Goal: Information Seeking & Learning: Learn about a topic

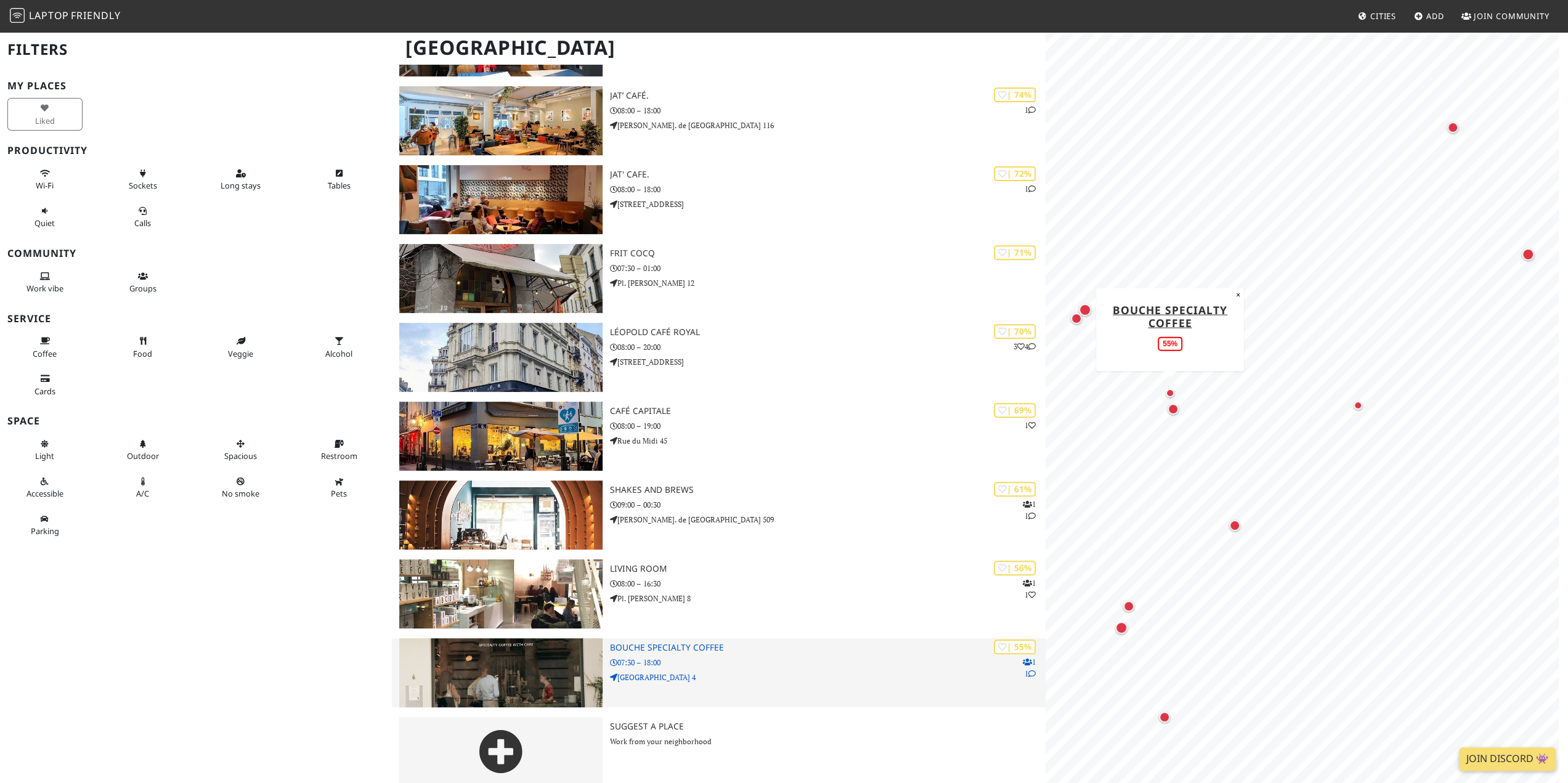
scroll to position [389, 0]
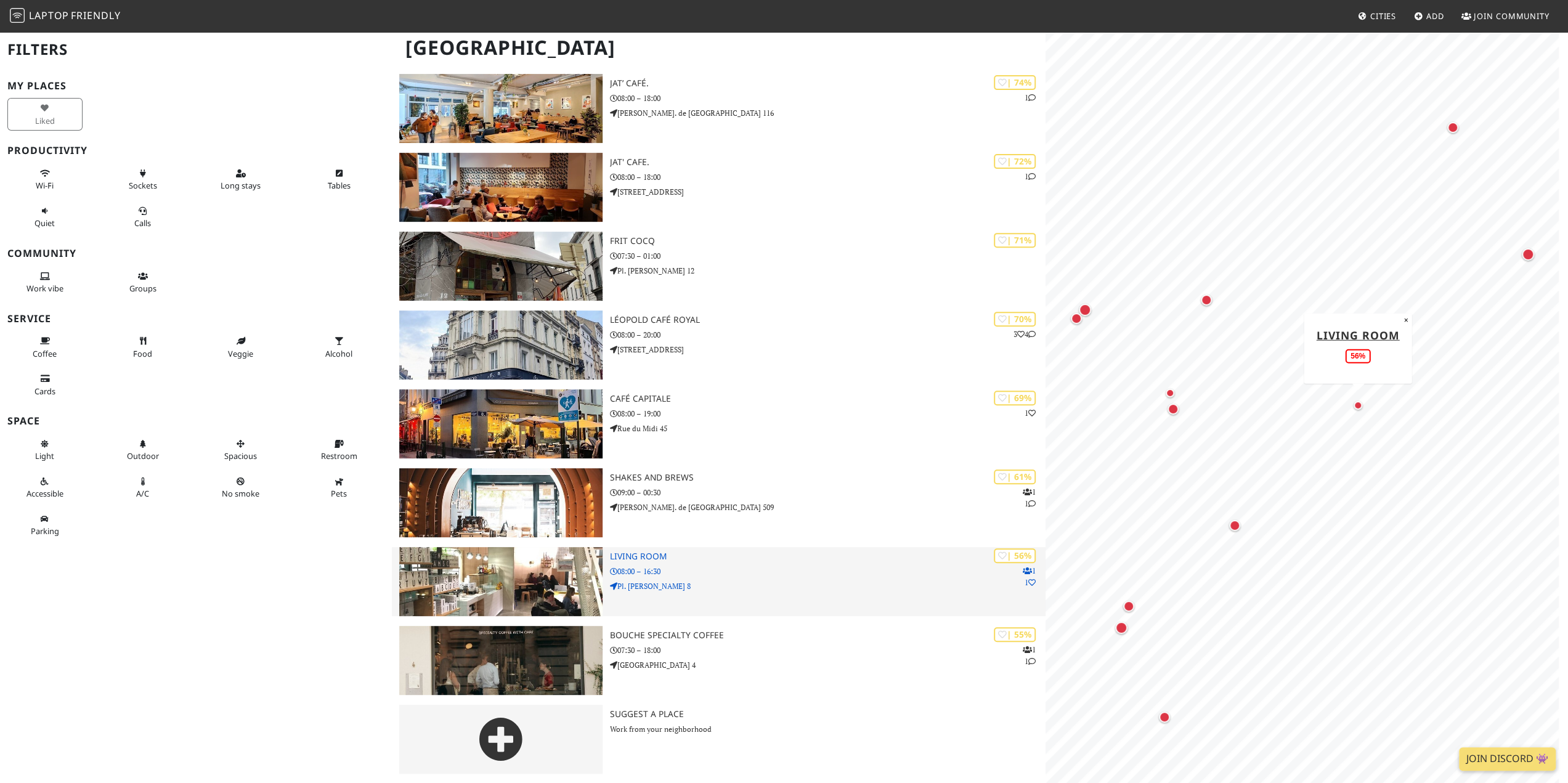
click at [531, 581] on img at bounding box center [501, 581] width 203 height 69
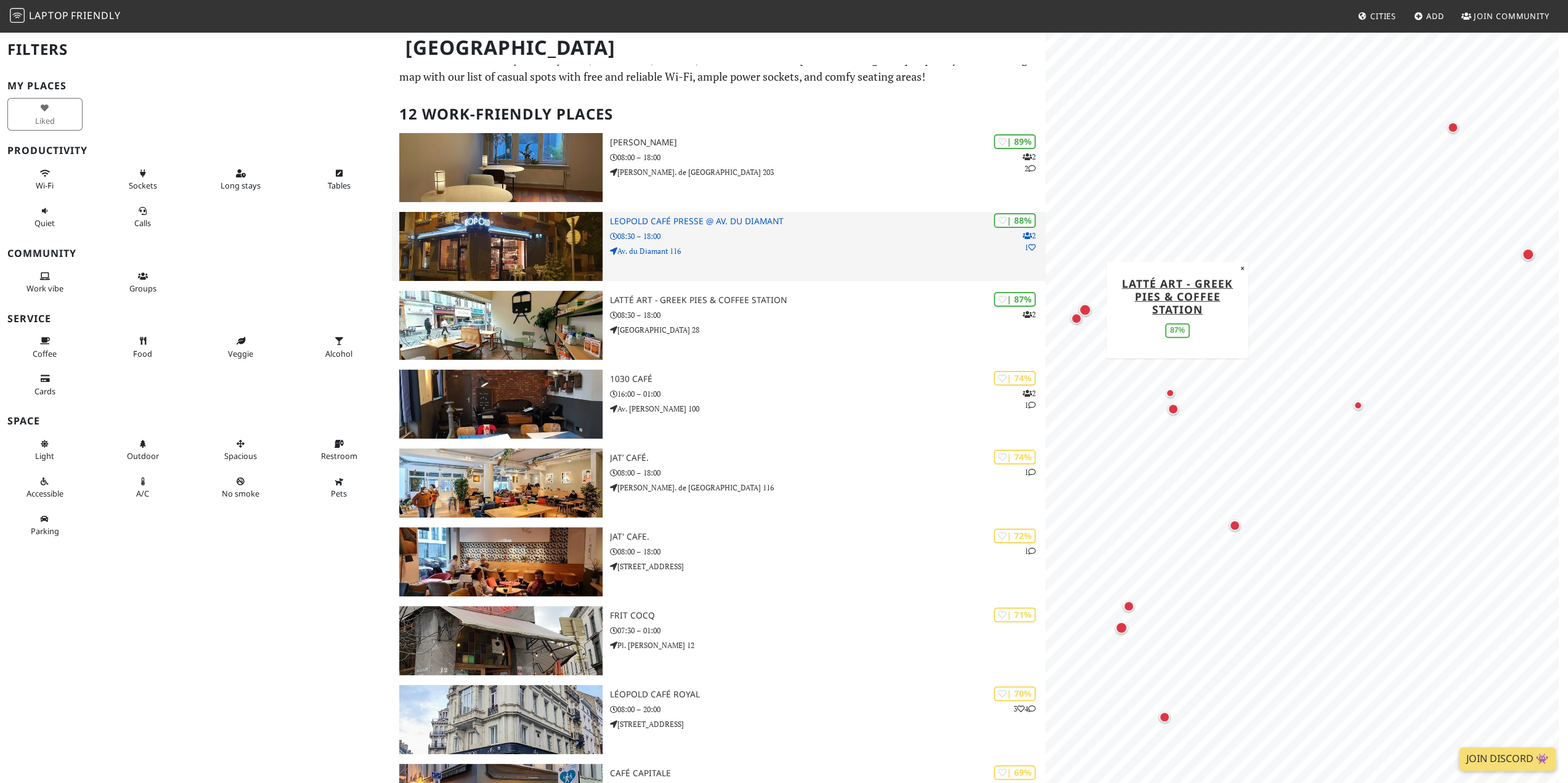
scroll to position [0, 0]
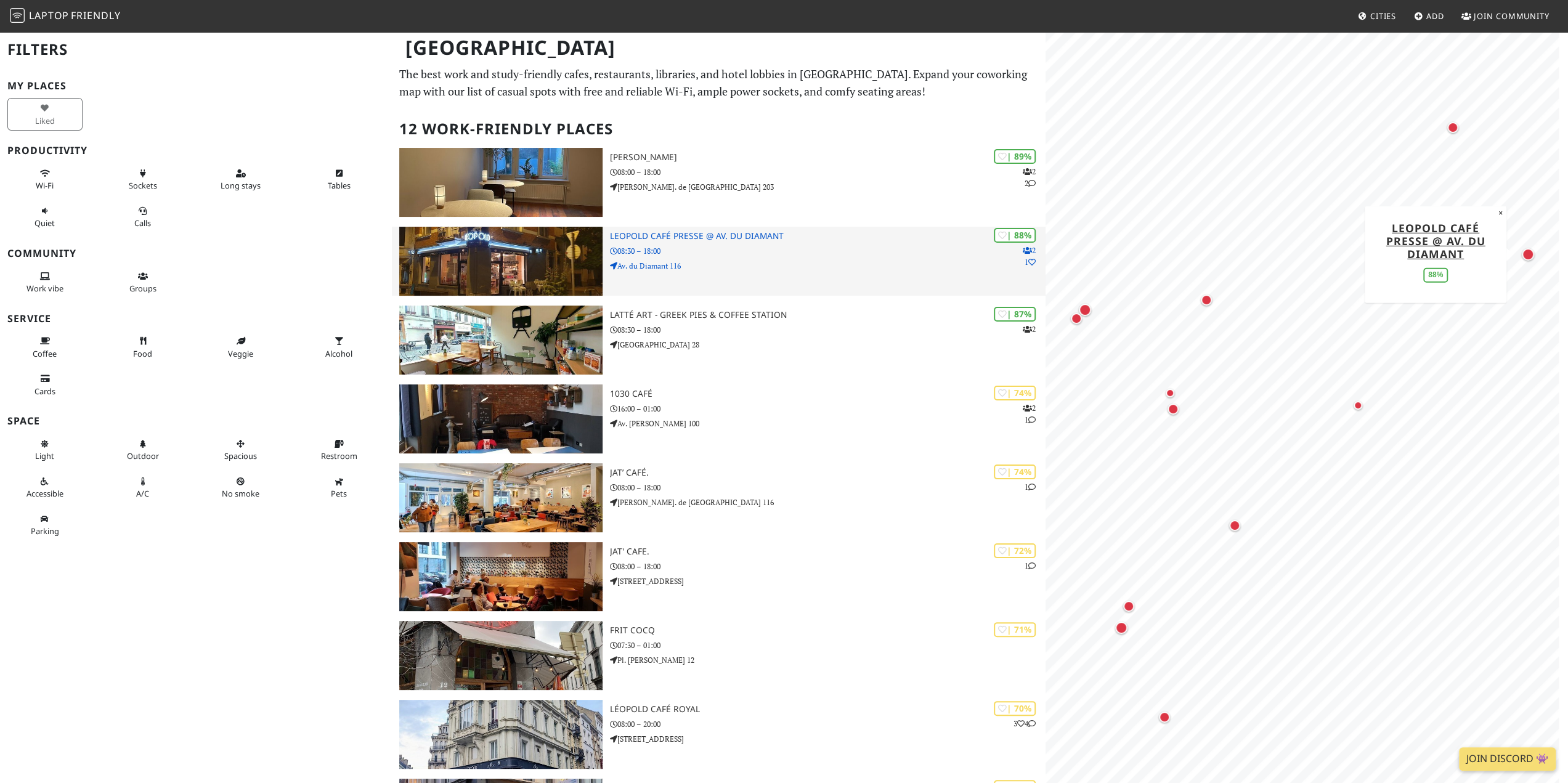
click at [495, 249] on img at bounding box center [501, 261] width 203 height 69
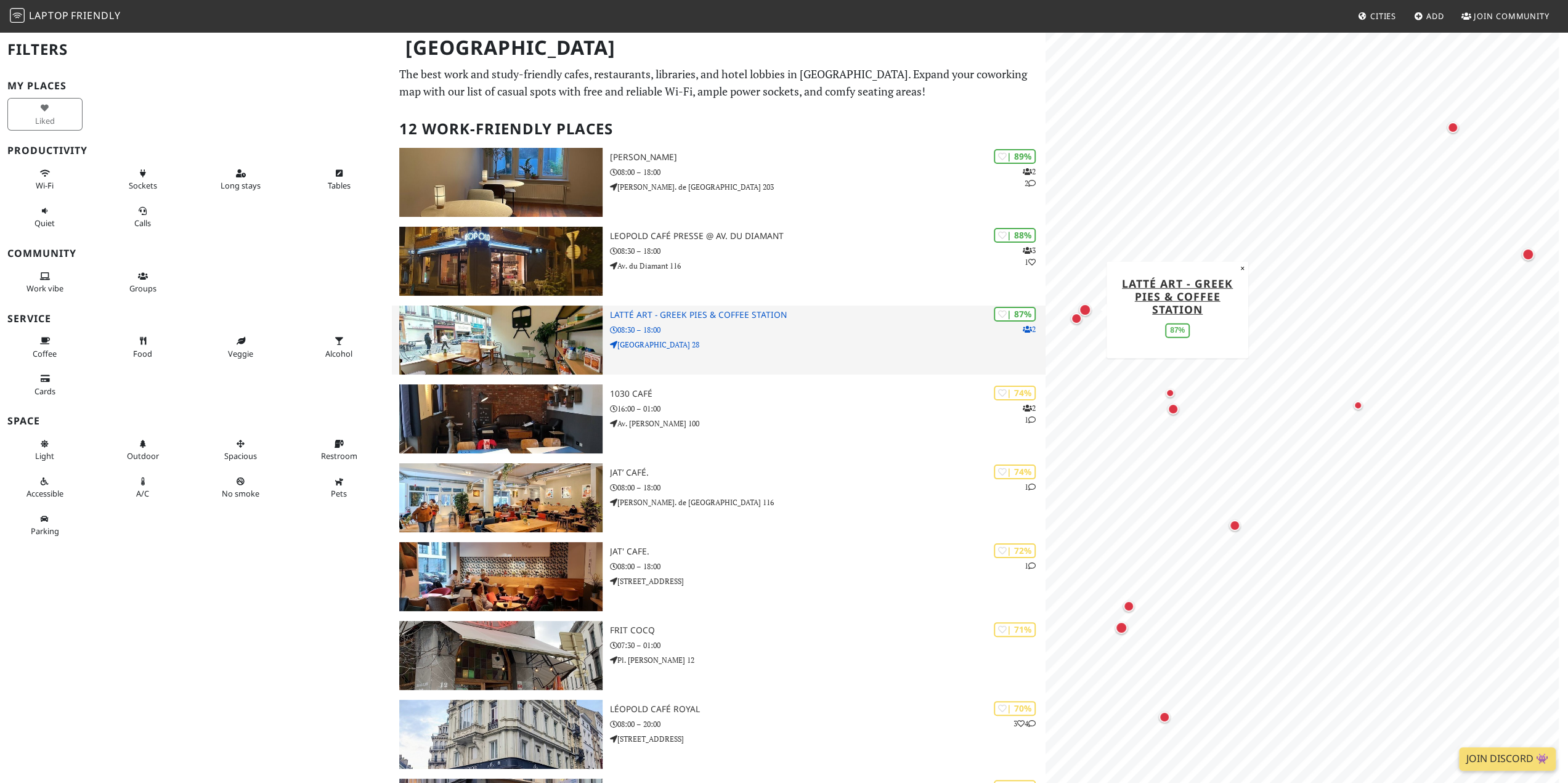
click at [503, 331] on img at bounding box center [501, 340] width 203 height 69
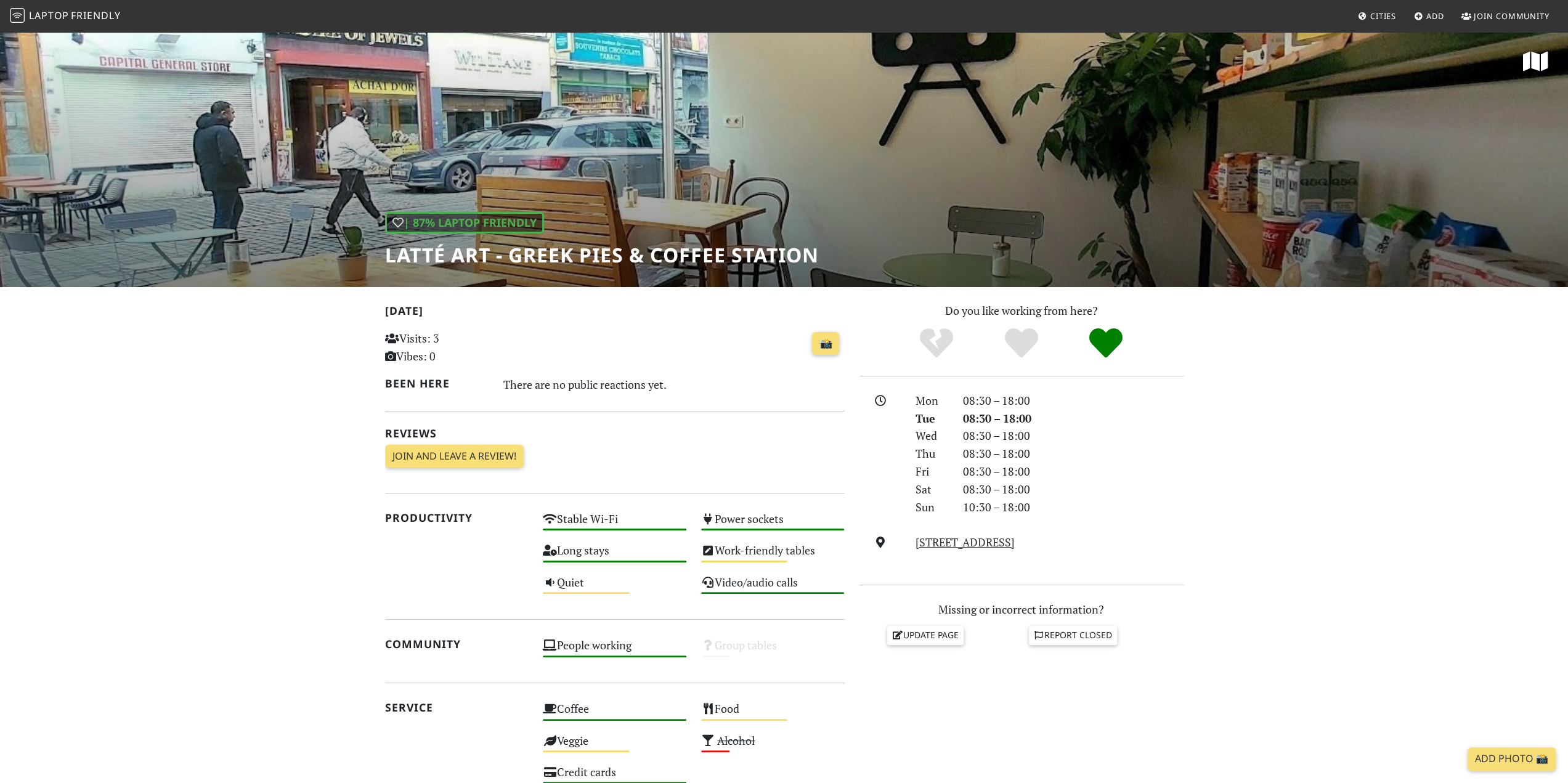
click at [70, 13] on span "Laptop Friendly" at bounding box center [66, 15] width 111 height 14
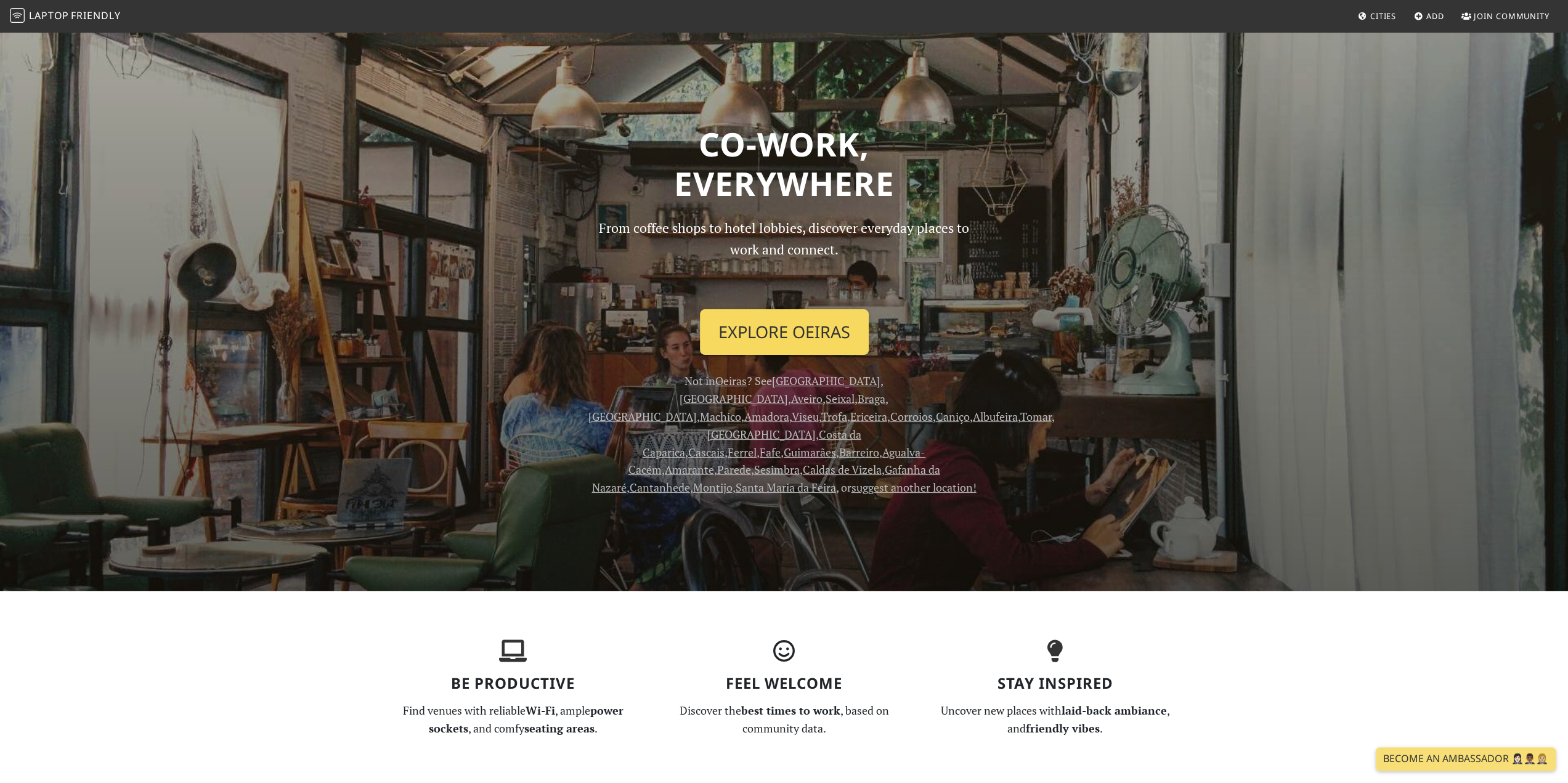
click at [755, 329] on link "Explore Oeiras" at bounding box center [784, 332] width 169 height 46
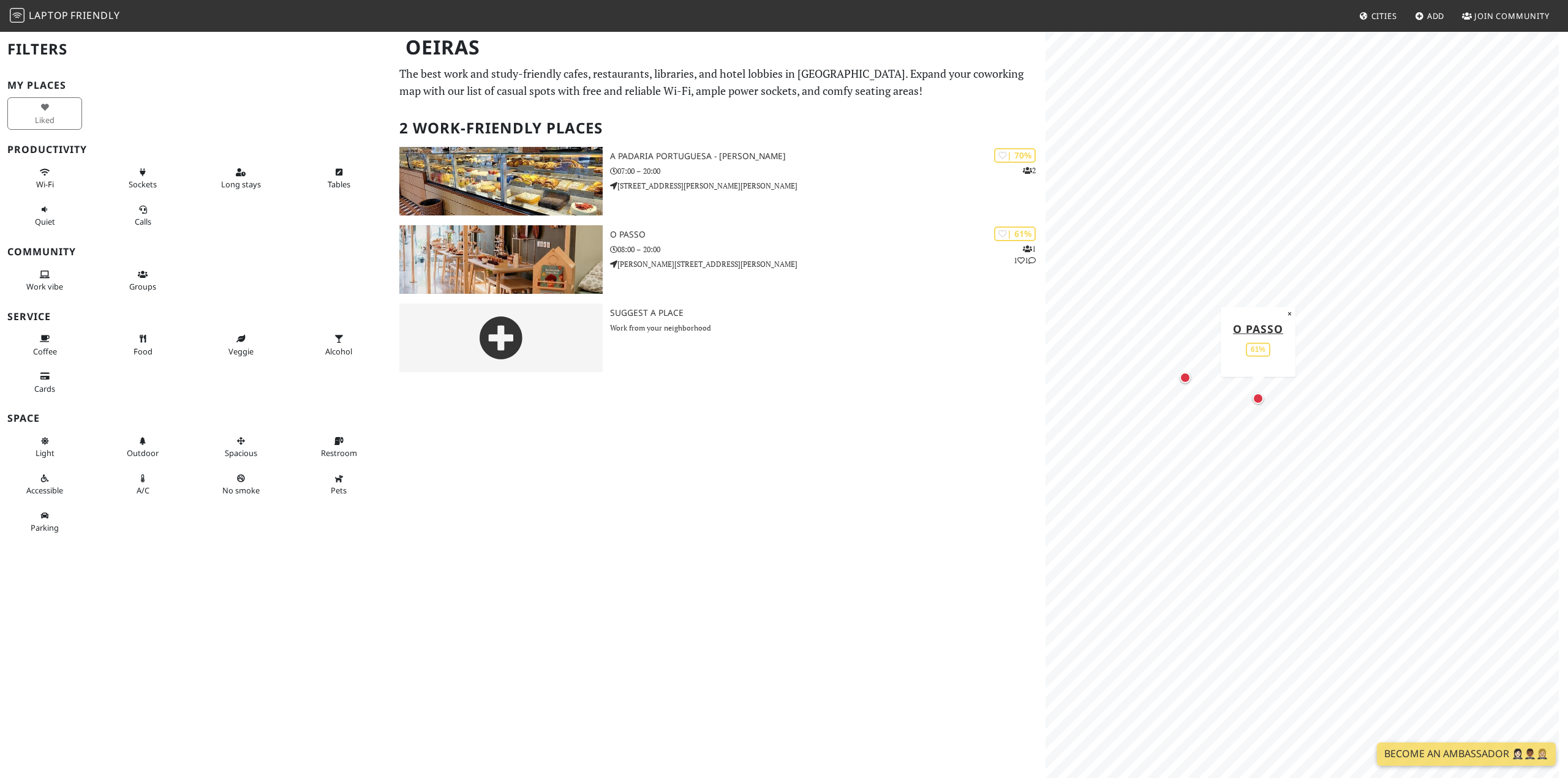
click at [1258, 398] on div "Map marker" at bounding box center [1257, 398] width 11 height 11
click at [65, 12] on span "Laptop" at bounding box center [48, 15] width 40 height 14
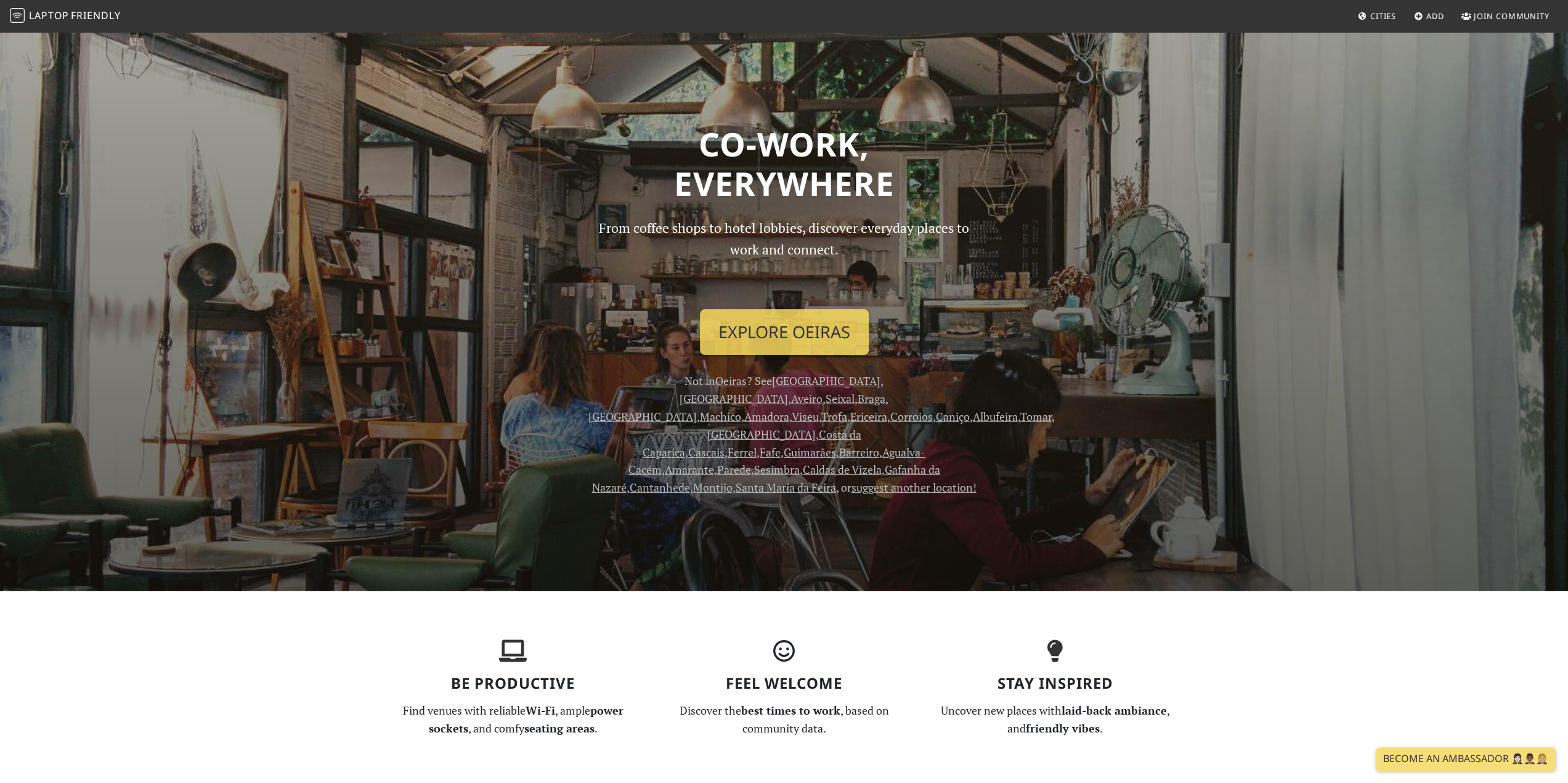
click at [698, 445] on link "Cascais" at bounding box center [706, 452] width 37 height 14
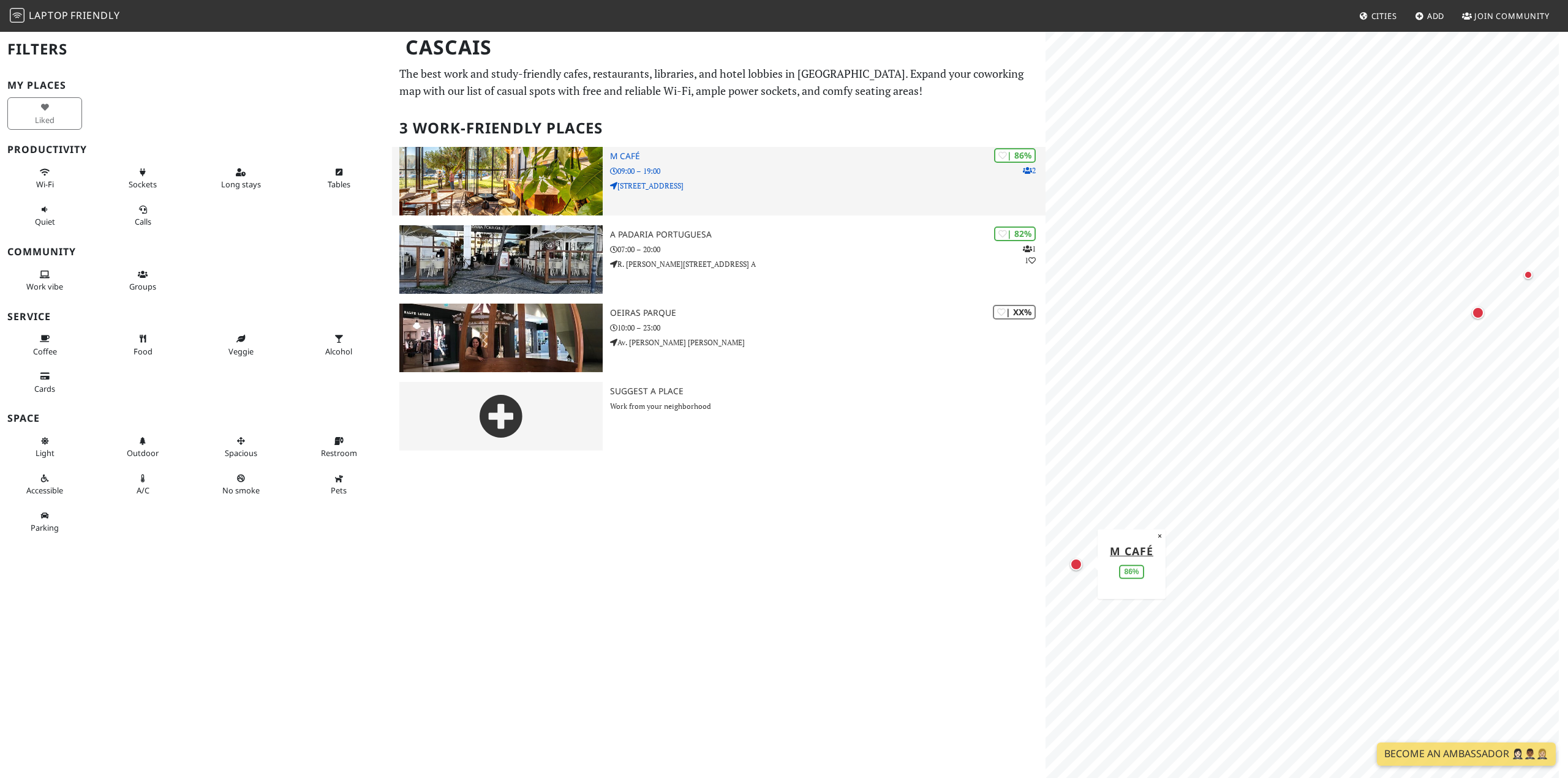
click at [477, 174] on img at bounding box center [501, 181] width 203 height 69
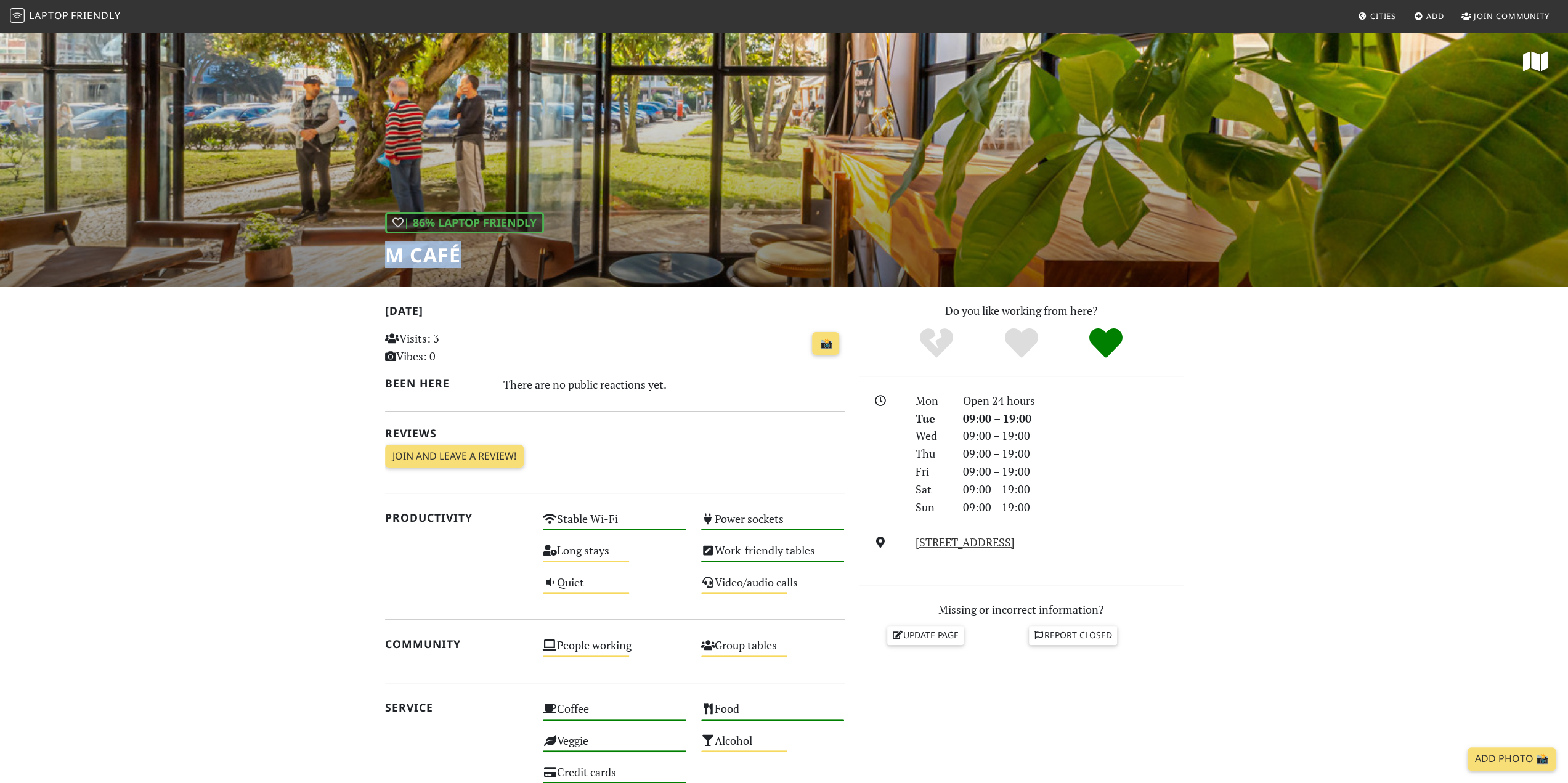
drag, startPoint x: 386, startPoint y: 256, endPoint x: 462, endPoint y: 253, distance: 76.1
click at [462, 253] on h1 "M Café" at bounding box center [464, 255] width 159 height 23
copy h1 "M Café"
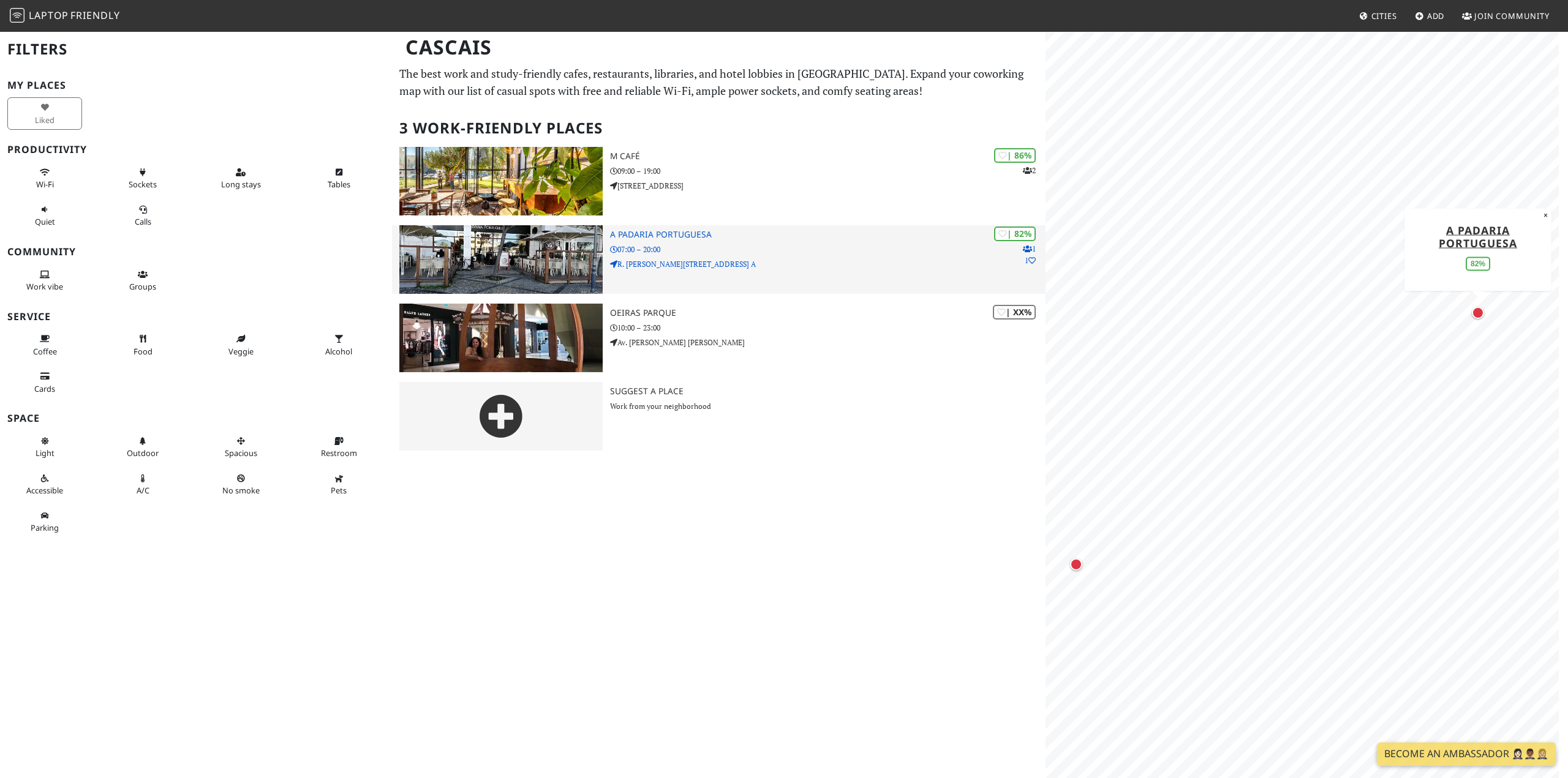
click at [522, 257] on img at bounding box center [501, 259] width 203 height 69
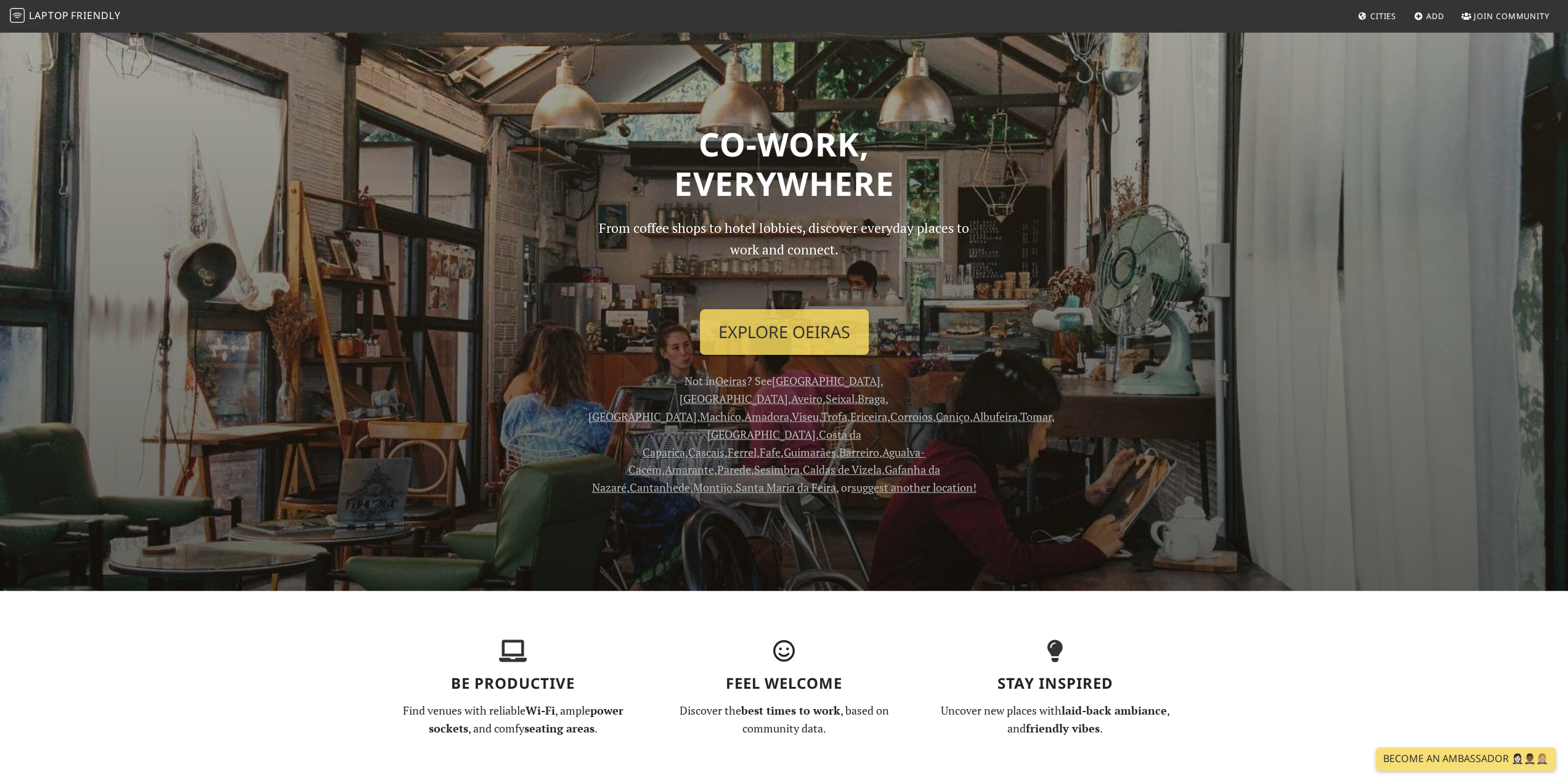
click at [643, 427] on link "Costa da Caparica" at bounding box center [752, 443] width 219 height 32
